Goal: Information Seeking & Learning: Find specific fact

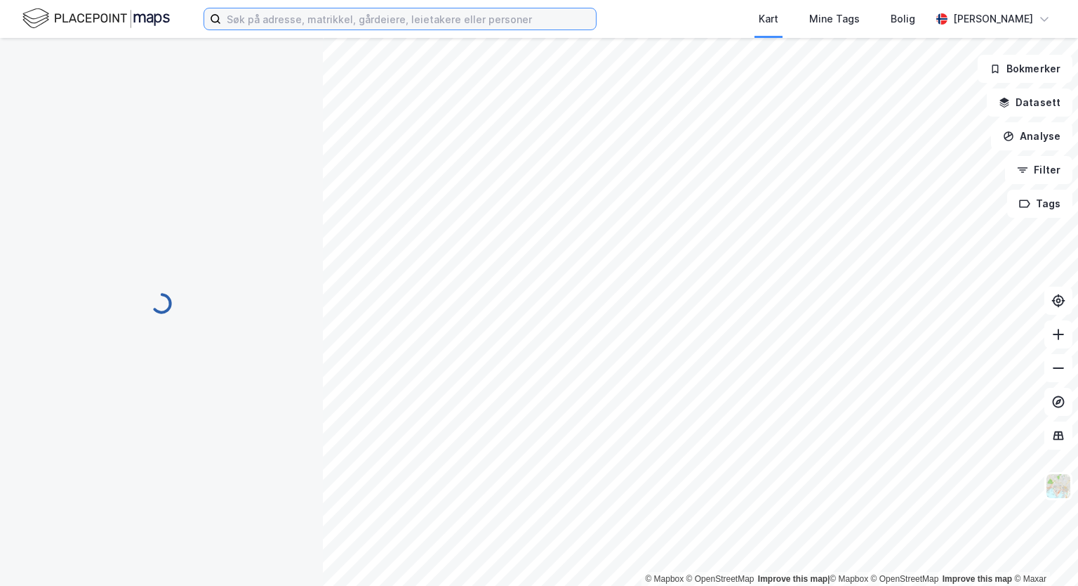
click at [289, 21] on input at bounding box center [408, 18] width 375 height 21
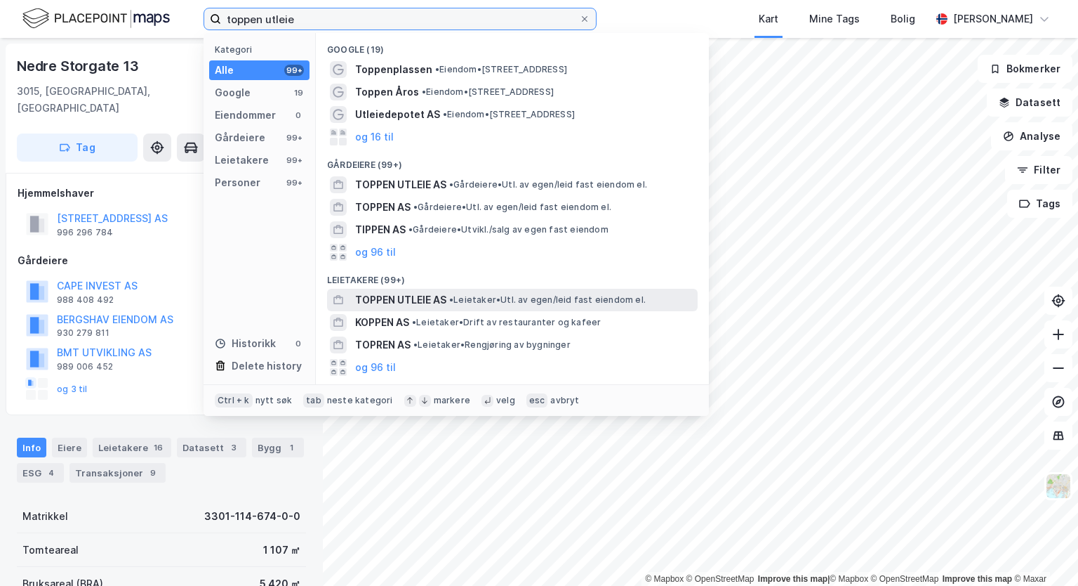
type input "toppen utleie"
click at [524, 297] on span "• Leietaker • Utl. av egen/leid fast eiendom el." at bounding box center [547, 299] width 197 height 11
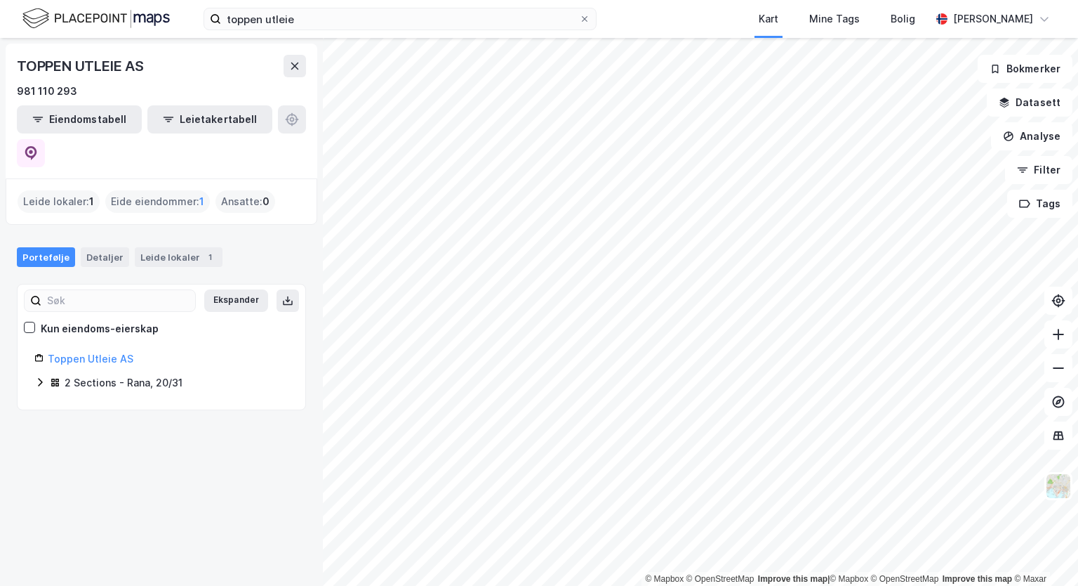
click at [129, 374] on div "2 Sections - Rana, 20/31" at bounding box center [124, 382] width 118 height 17
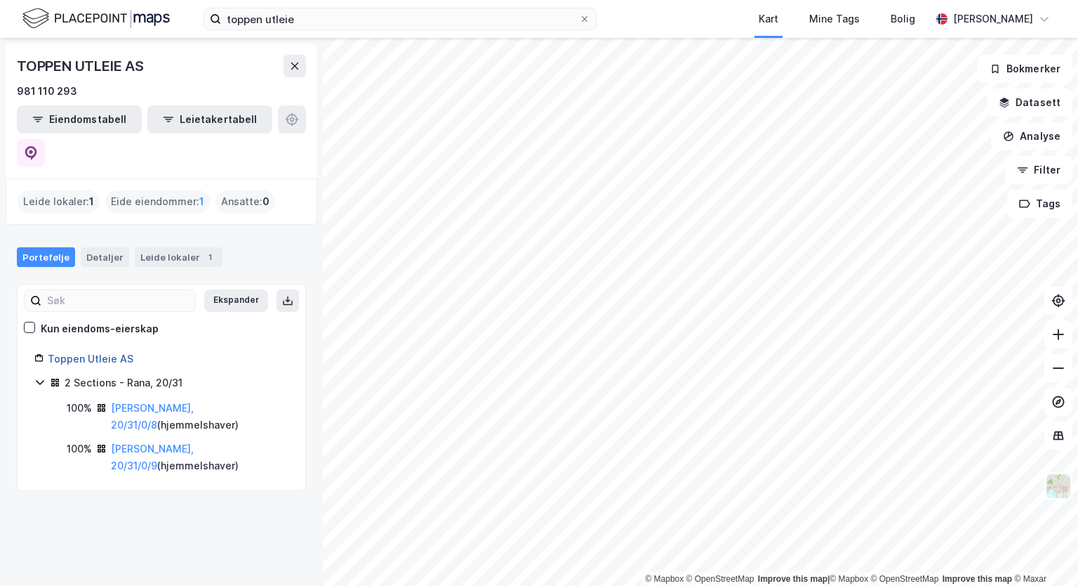
click at [99, 352] on link "Toppen Utleie AS" at bounding box center [91, 358] width 86 height 12
click at [145, 402] on link "[PERSON_NAME], 20/31/0/8" at bounding box center [152, 416] width 83 height 29
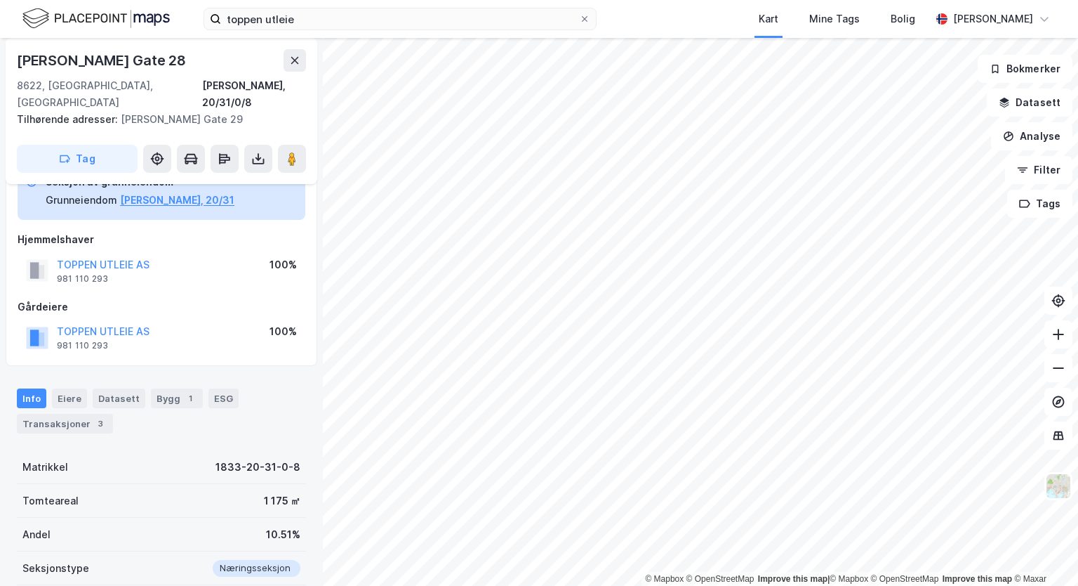
scroll to position [84, 0]
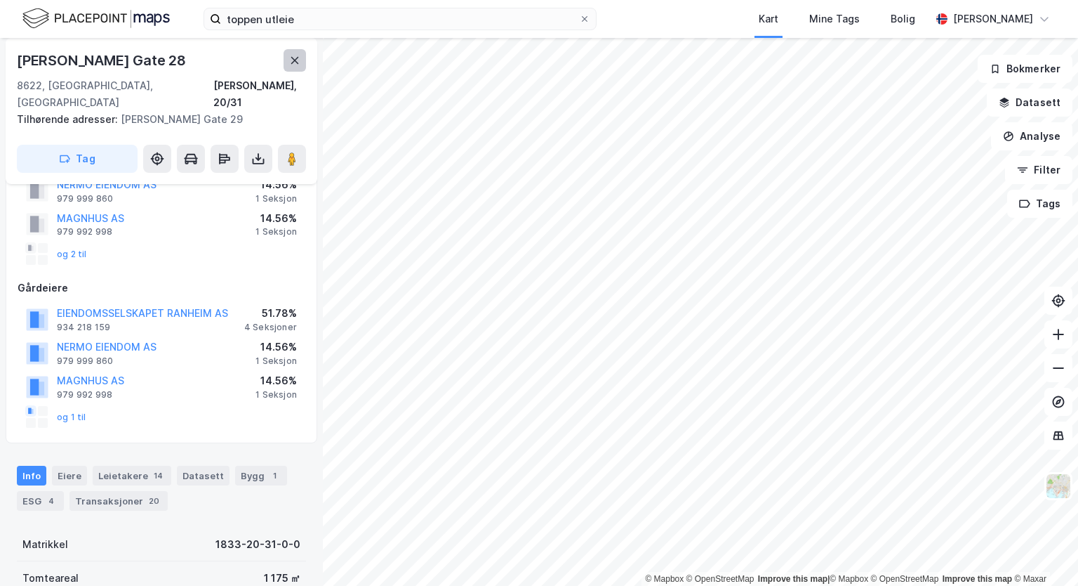
click at [292, 62] on icon at bounding box center [295, 60] width 8 height 7
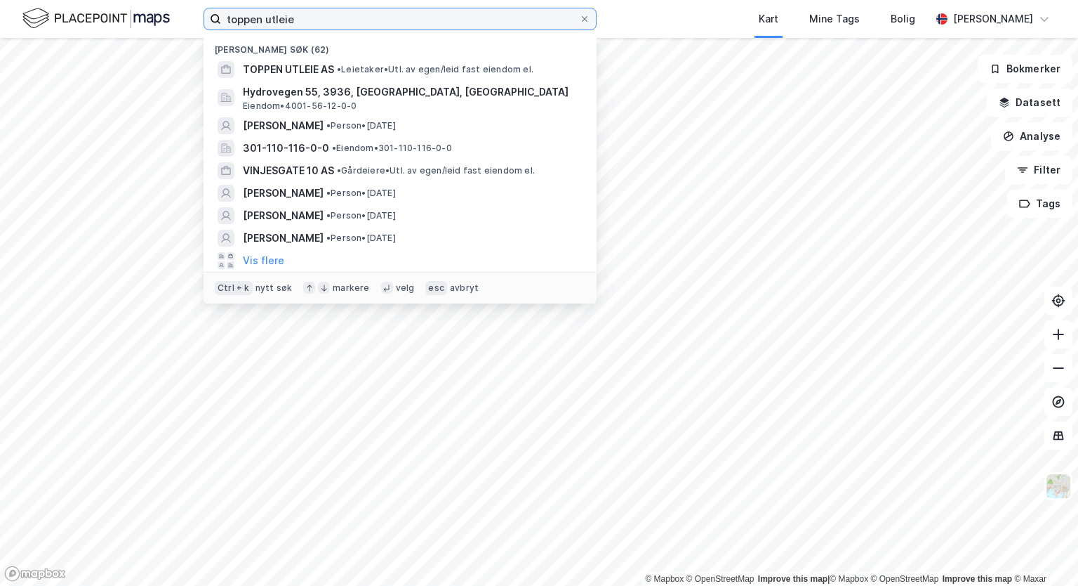
click at [308, 26] on input "toppen utleie" at bounding box center [400, 18] width 358 height 21
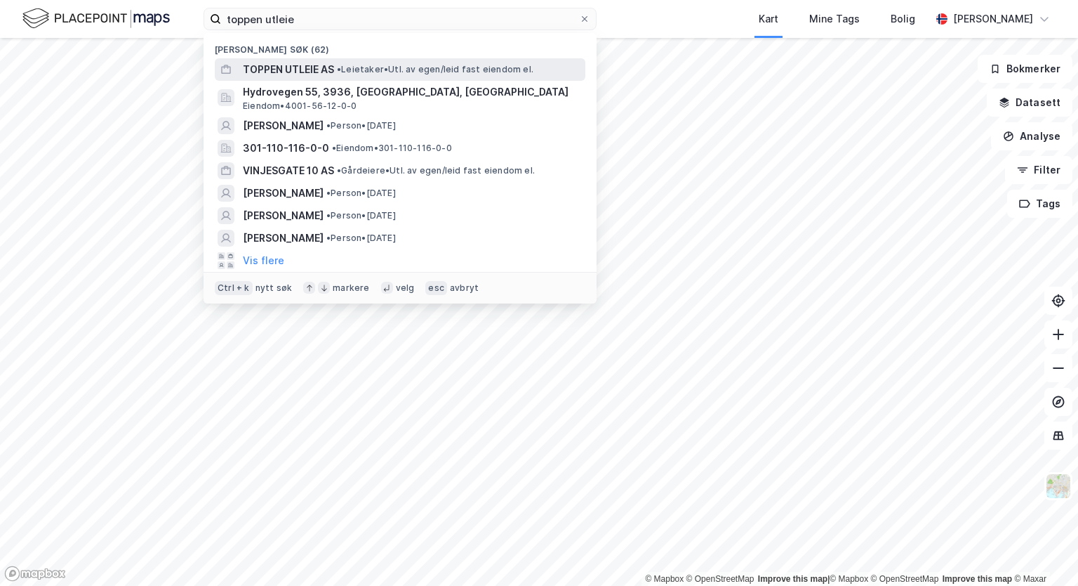
click at [309, 77] on span "TOPPEN UTLEIE AS" at bounding box center [288, 69] width 91 height 17
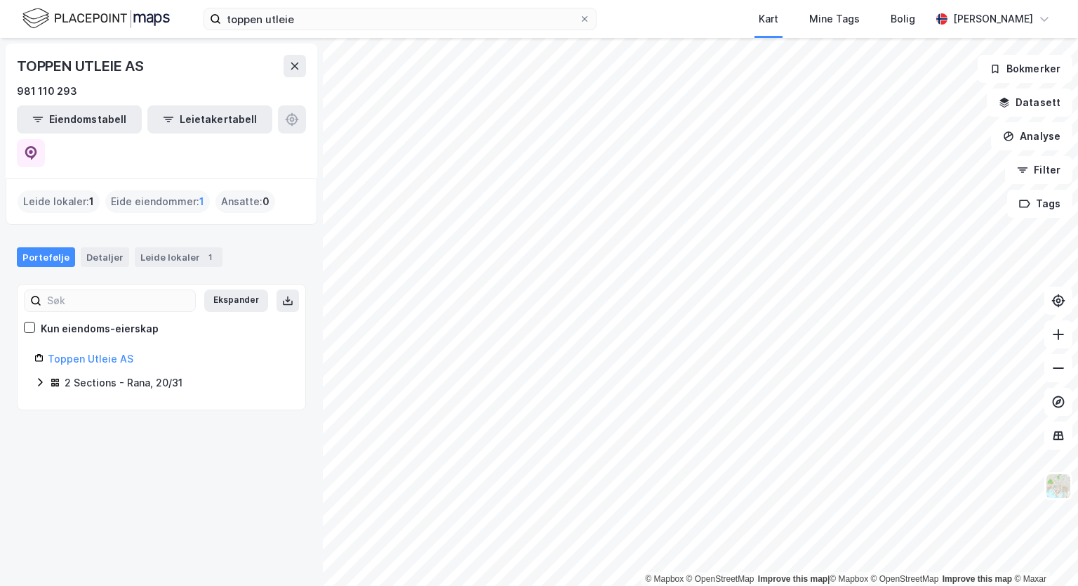
click at [117, 374] on div "2 Sections - Rana, 20/31" at bounding box center [124, 382] width 118 height 17
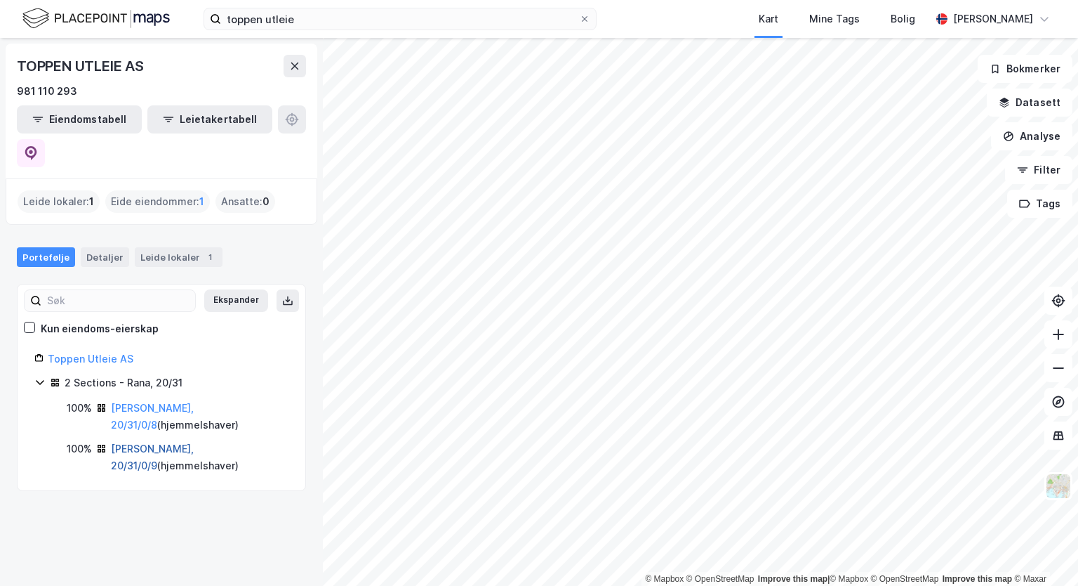
click at [145, 442] on link "[PERSON_NAME], 20/31/0/9" at bounding box center [152, 456] width 83 height 29
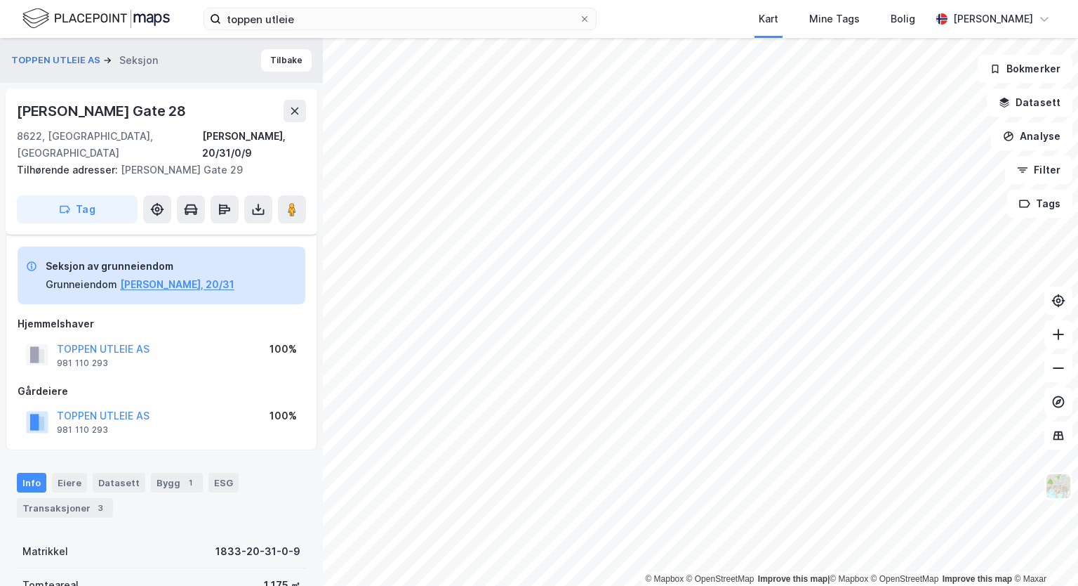
scroll to position [208, 0]
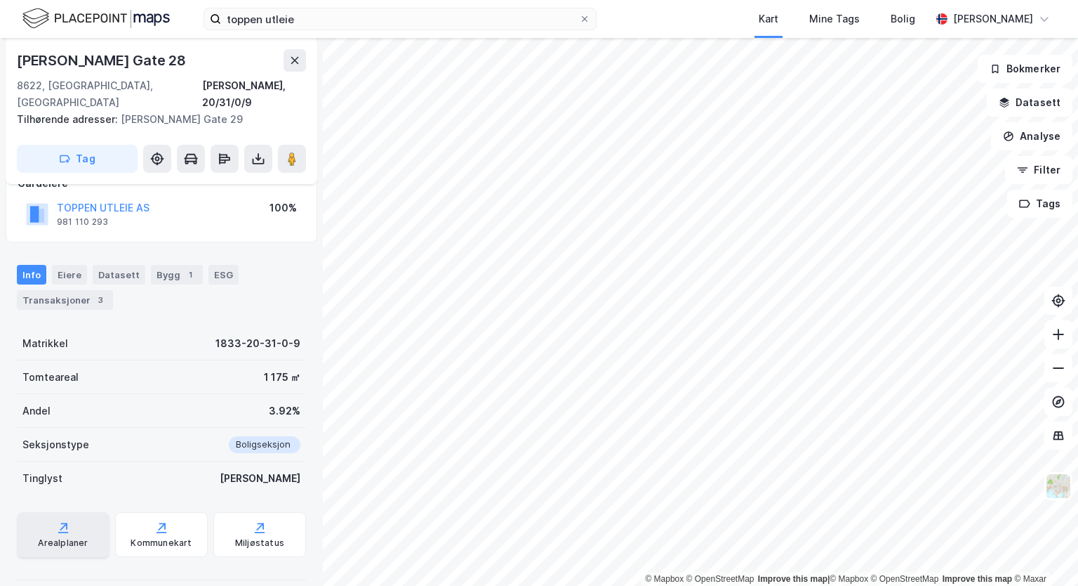
click at [57, 520] on icon at bounding box center [63, 527] width 14 height 14
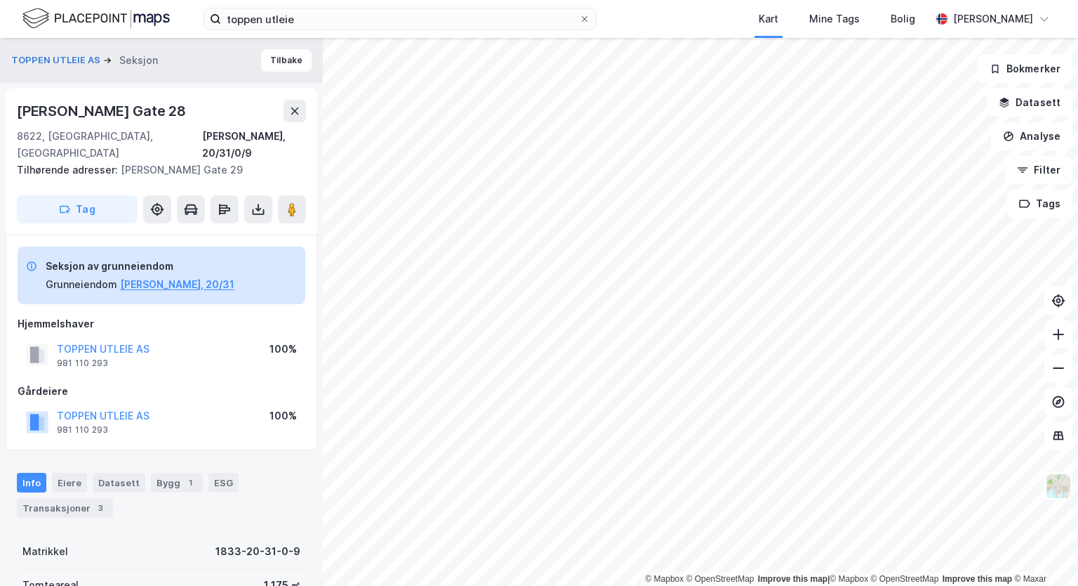
drag, startPoint x: 198, startPoint y: 114, endPoint x: 1, endPoint y: 112, distance: 196.6
click at [0, 110] on div "TOPPEN UTLEIE AS Seksjon Tilbake [PERSON_NAME] Gate 28 8622, [GEOGRAPHIC_DATA],…" at bounding box center [161, 312] width 323 height 548
copy div "[PERSON_NAME] Gate 28"
click at [159, 142] on div "8622, [GEOGRAPHIC_DATA], Nordland Rana, 20/31/0/9" at bounding box center [161, 145] width 289 height 34
drag, startPoint x: 242, startPoint y: 150, endPoint x: 116, endPoint y: 158, distance: 125.9
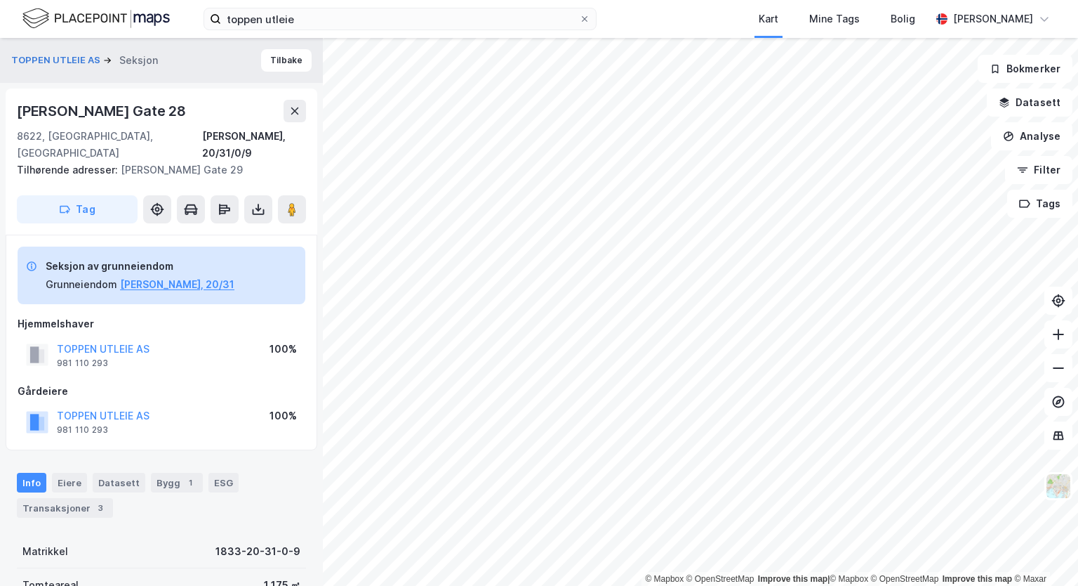
click at [116, 161] on div "Tilhørende adresser: Fridtjof [STREET_ADDRESS]" at bounding box center [156, 169] width 278 height 17
copy div "[PERSON_NAME] Gate 29"
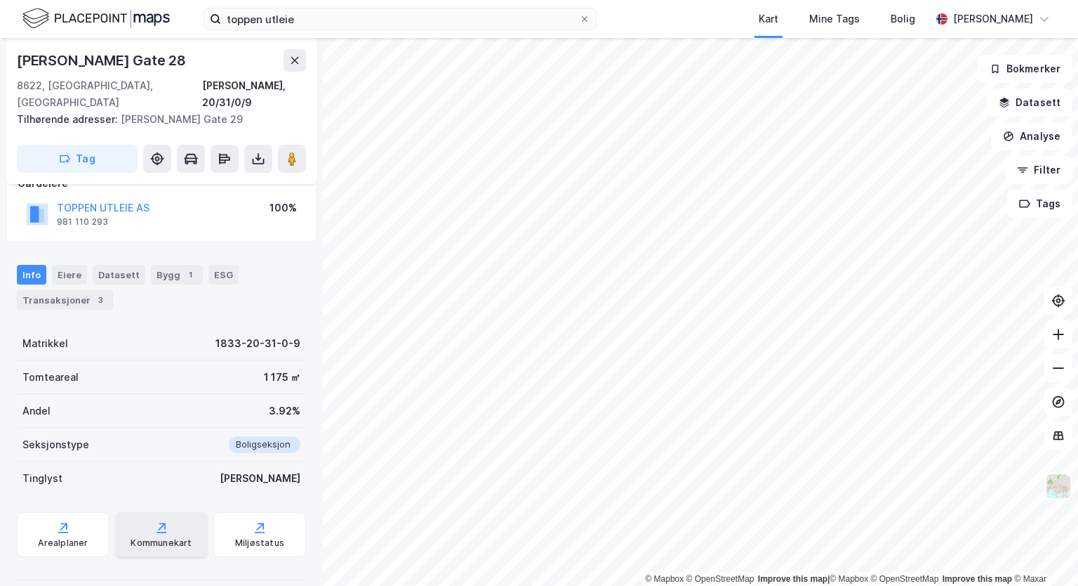
click at [167, 537] on div "Kommunekart" at bounding box center [161, 542] width 61 height 11
click at [180, 537] on div "Kommunekart" at bounding box center [161, 542] width 61 height 11
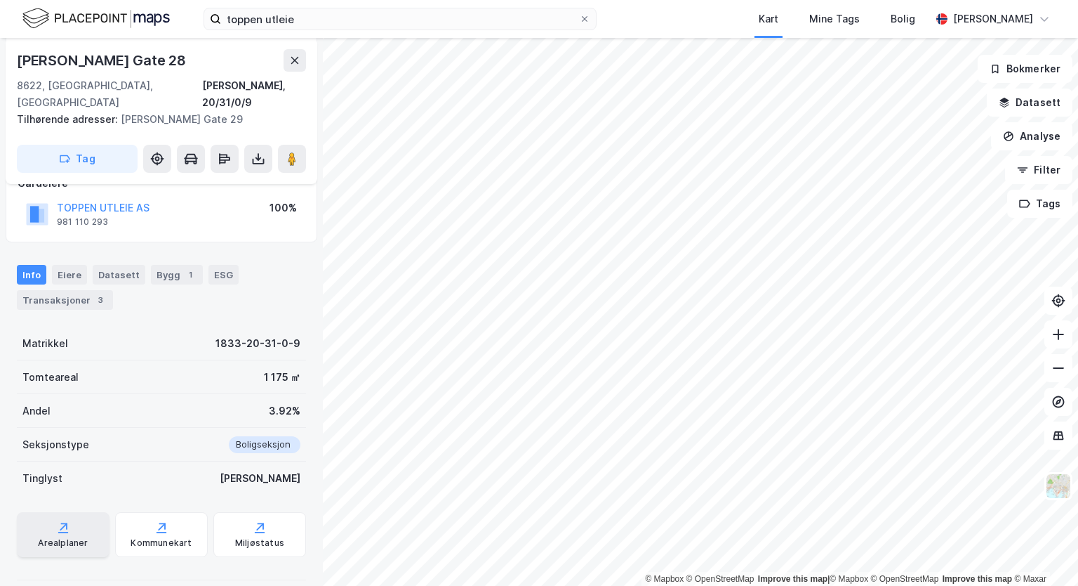
click at [63, 537] on div "Arealplaner" at bounding box center [63, 542] width 50 height 11
